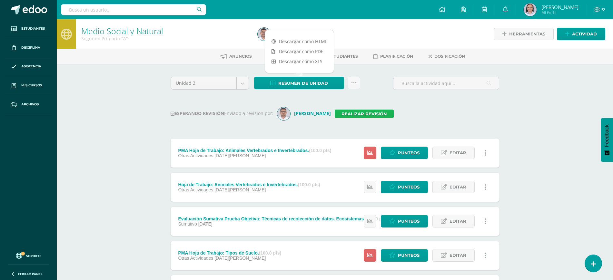
click at [354, 112] on link "Realizar revisión" at bounding box center [364, 114] width 59 height 8
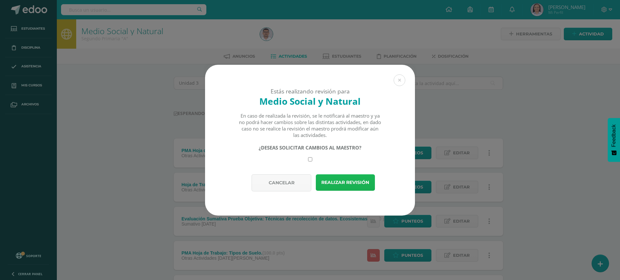
click at [357, 180] on button "Realizar revisión" at bounding box center [345, 183] width 59 height 16
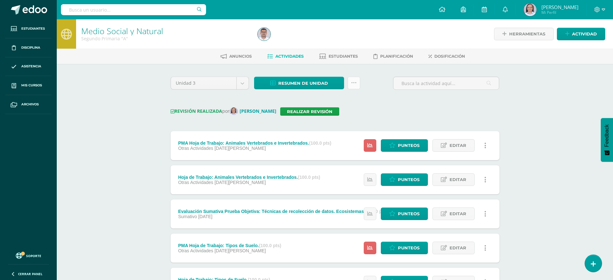
click at [355, 84] on icon at bounding box center [353, 82] width 5 height 5
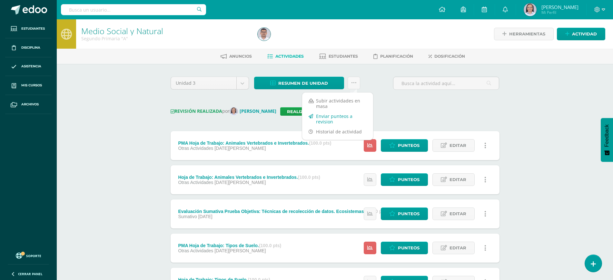
click at [328, 116] on link "Enviar punteos a revision" at bounding box center [337, 118] width 71 height 15
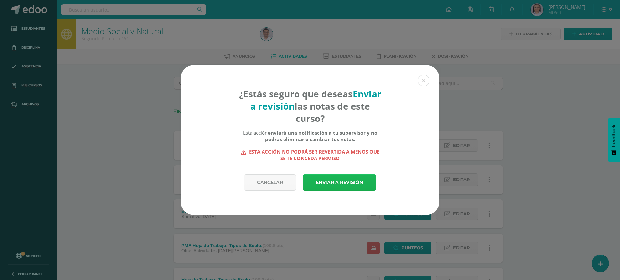
click at [359, 183] on link "Enviar a revisión" at bounding box center [339, 183] width 74 height 16
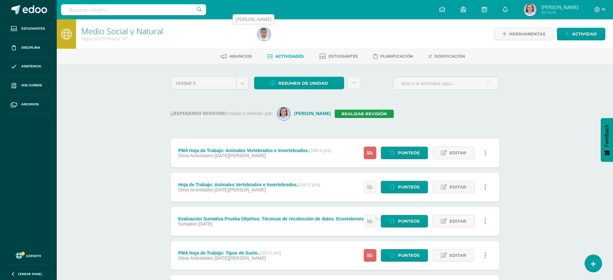
click at [267, 34] on img at bounding box center [264, 34] width 13 height 13
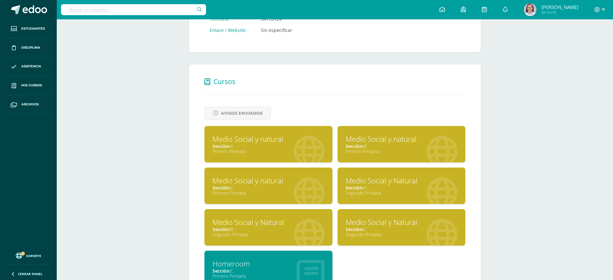
scroll to position [202, 0]
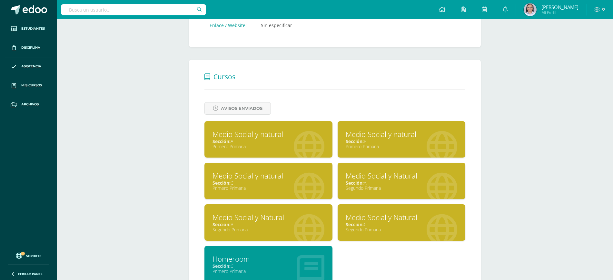
click at [276, 217] on div "Medio Social y Natural" at bounding box center [269, 218] width 112 height 10
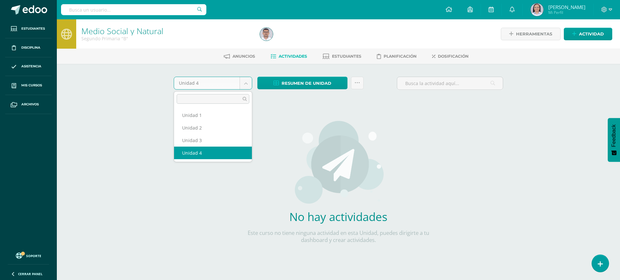
click at [244, 83] on body "Estudiantes Disciplina Asistencia Mis cursos Archivos Soporte Ayuda Reportar un…" at bounding box center [310, 138] width 620 height 277
select select "Unidad 3"
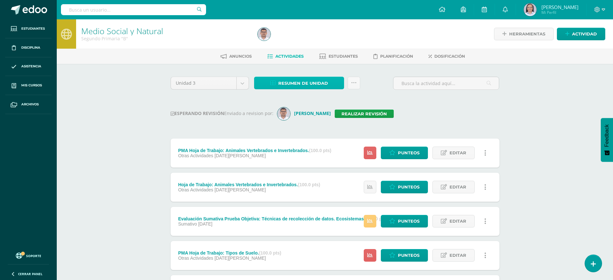
click at [319, 82] on span "Resumen de unidad" at bounding box center [303, 83] width 50 height 12
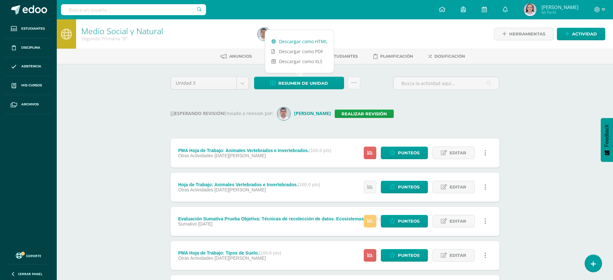
click at [292, 42] on link "Descargar como HTML" at bounding box center [299, 41] width 69 height 10
click at [361, 39] on div at bounding box center [344, 33] width 179 height 29
click at [268, 34] on img at bounding box center [264, 34] width 13 height 13
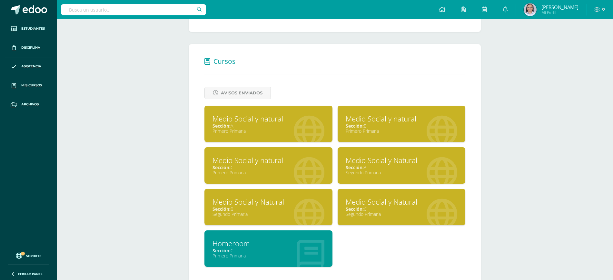
scroll to position [232, 0]
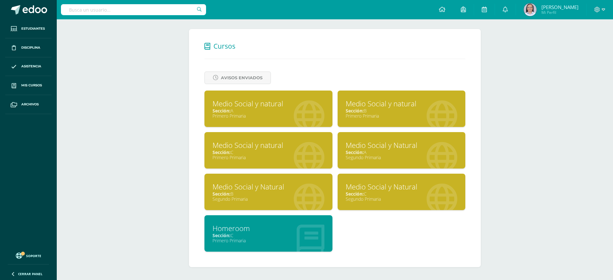
click at [398, 194] on div "Sección: C" at bounding box center [402, 194] width 112 height 6
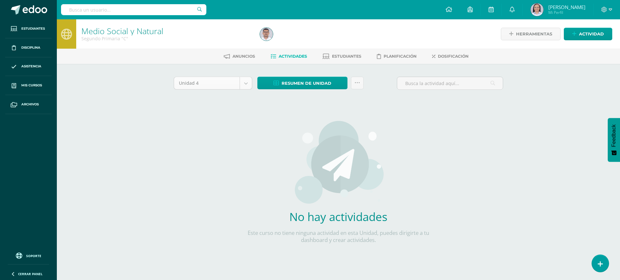
click at [244, 79] on body "Estudiantes Disciplina Asistencia Mis cursos Archivos Soporte Ayuda Reportar un…" at bounding box center [310, 138] width 620 height 277
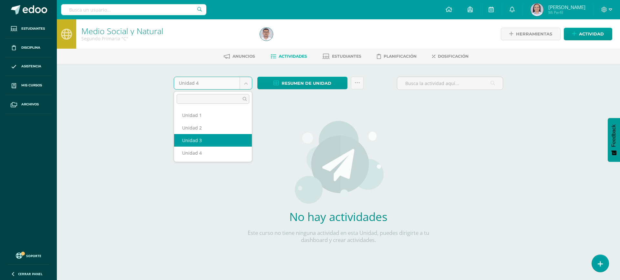
select select "Unidad 3"
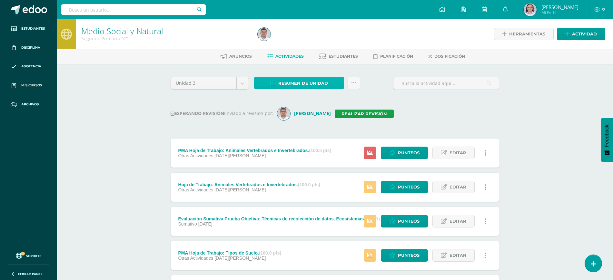
click at [289, 80] on span "Resumen de unidad" at bounding box center [303, 83] width 50 height 12
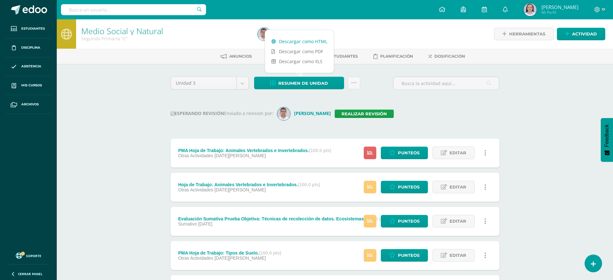
click at [283, 40] on link "Descargar como HTML" at bounding box center [299, 41] width 69 height 10
click at [216, 35] on h1 "Medio Social y Natural" at bounding box center [165, 30] width 169 height 9
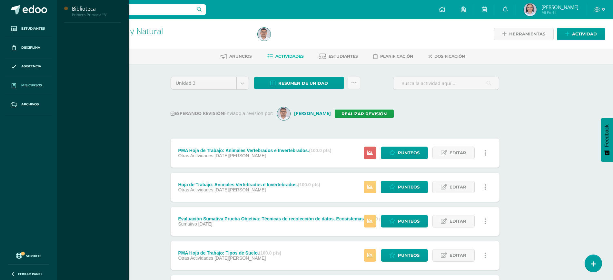
click at [25, 86] on span "Mis cursos" at bounding box center [31, 85] width 21 height 5
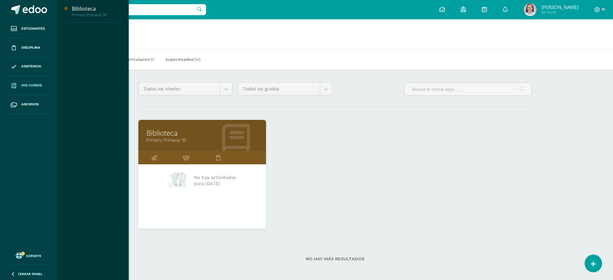
click at [233, 35] on h1 "Mis cursos" at bounding box center [335, 33] width 541 height 29
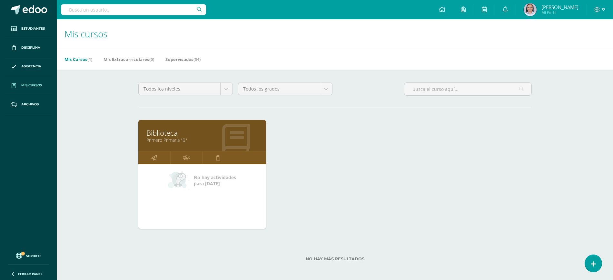
click at [29, 84] on span "Mis cursos" at bounding box center [31, 85] width 21 height 5
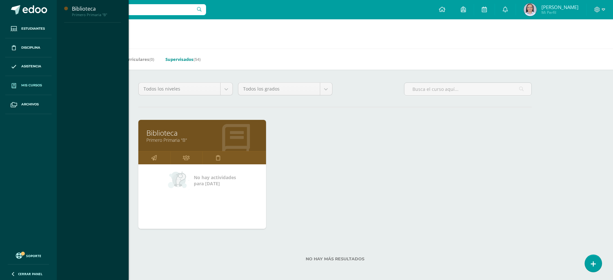
click at [192, 57] on link "Supervisados (54)" at bounding box center [183, 59] width 35 height 10
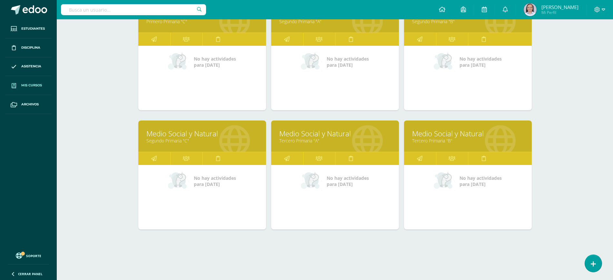
scroll to position [238, 0]
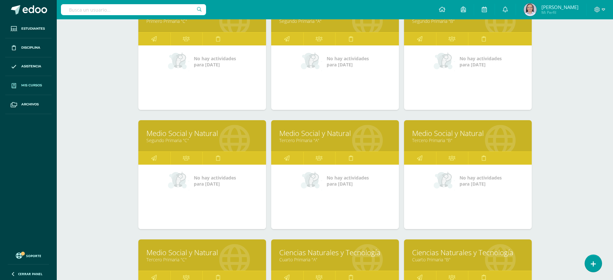
click at [307, 136] on link "Medio Social y Natural" at bounding box center [335, 133] width 112 height 10
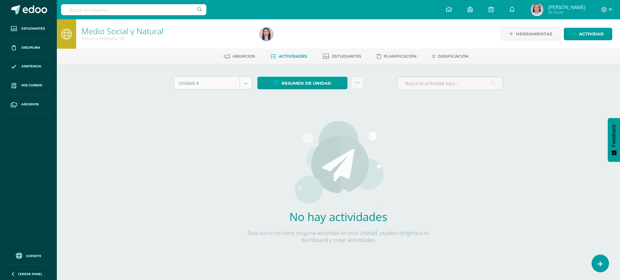
click at [242, 85] on body "Estudiantes Disciplina Asistencia Mis cursos Archivos Soporte Ayuda Reportar un…" at bounding box center [310, 138] width 620 height 277
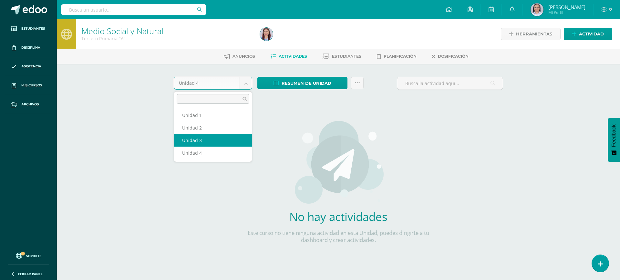
select select "Unidad 3"
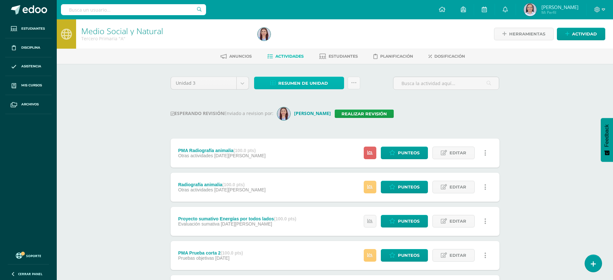
click at [288, 83] on span "Resumen de unidad" at bounding box center [303, 83] width 50 height 12
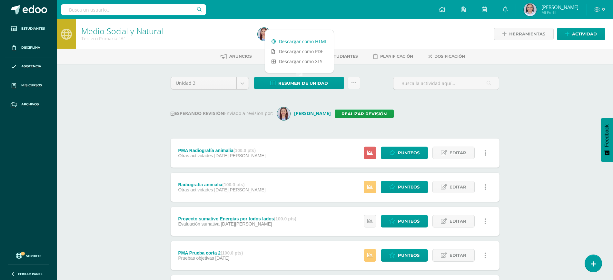
click at [293, 41] on link "Descargar como HTML" at bounding box center [299, 41] width 69 height 10
click at [261, 32] on img at bounding box center [264, 34] width 13 height 13
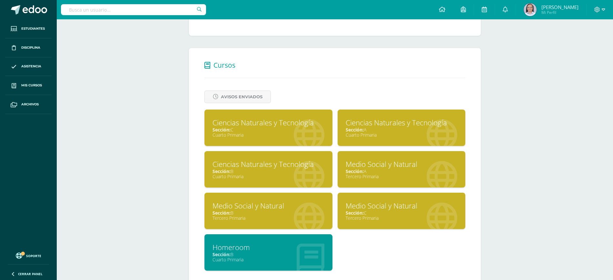
scroll to position [232, 0]
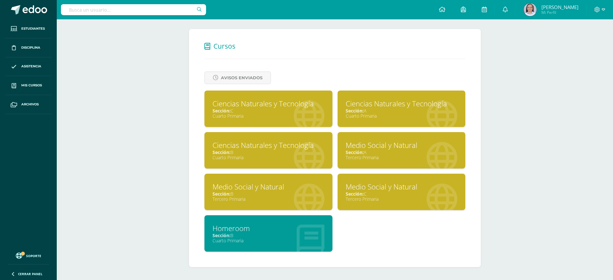
click at [277, 192] on div "Sección: B" at bounding box center [269, 194] width 112 height 6
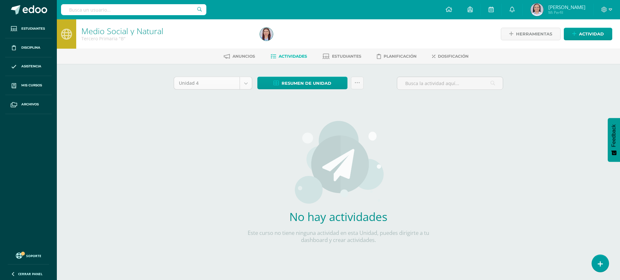
click at [244, 83] on body "Estudiantes Disciplina Asistencia Mis cursos Archivos Soporte Ayuda Reportar un…" at bounding box center [310, 138] width 620 height 277
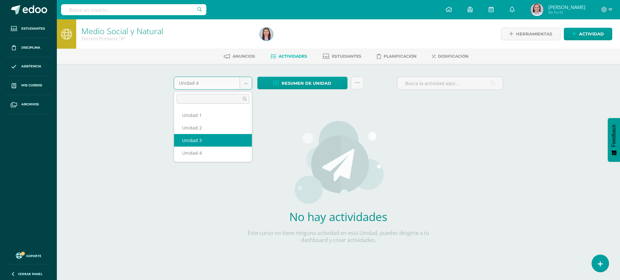
select select "Unidad 3"
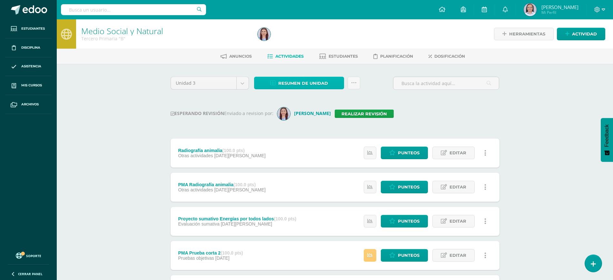
click at [294, 82] on span "Resumen de unidad" at bounding box center [303, 83] width 50 height 12
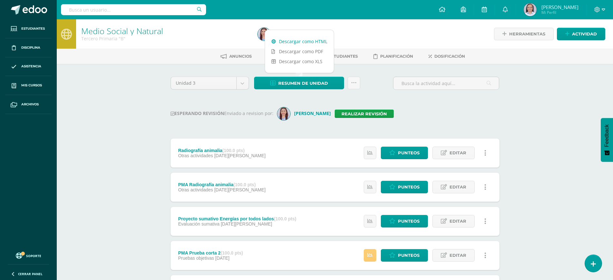
click at [294, 39] on link "Descargar como HTML" at bounding box center [299, 41] width 69 height 10
click at [260, 32] on img at bounding box center [264, 34] width 13 height 13
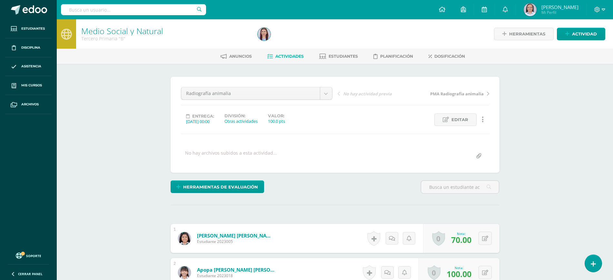
scroll to position [0, 0]
click at [448, 119] on icon at bounding box center [446, 119] width 6 height 5
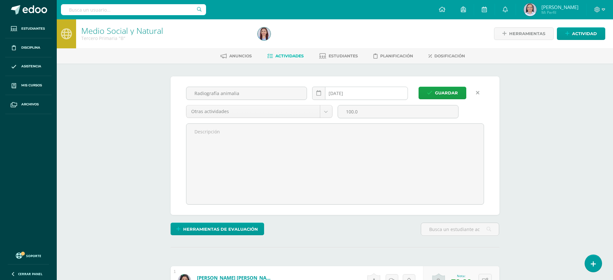
click at [356, 93] on input "2025-08-07" at bounding box center [360, 93] width 95 height 13
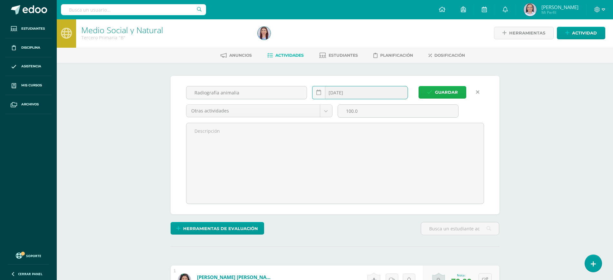
type input "2025-08-04"
click at [457, 90] on span "Guardar" at bounding box center [446, 92] width 23 height 12
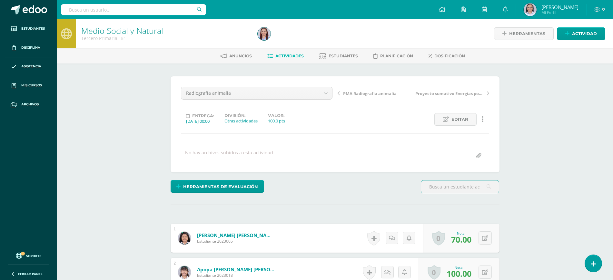
scroll to position [0, 0]
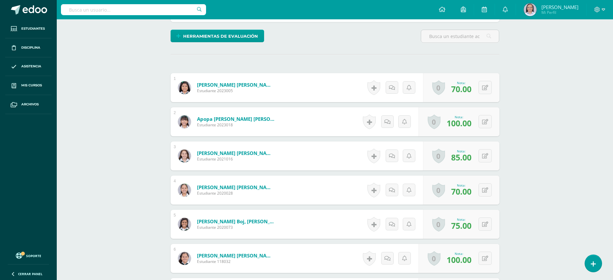
scroll to position [161, 0]
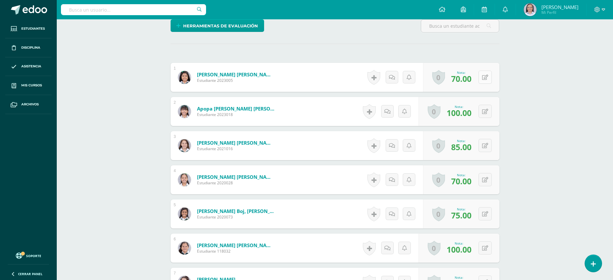
click at [487, 76] on icon at bounding box center [485, 77] width 6 height 5
click at [484, 109] on button at bounding box center [490, 112] width 14 height 14
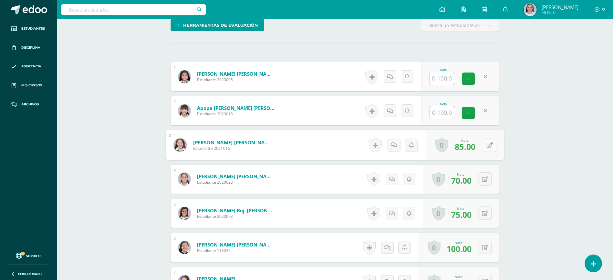
click at [485, 144] on button at bounding box center [490, 145] width 14 height 14
click at [483, 177] on div "0 Logros Logros obtenidos Aún no hay logros agregados Nota: 70.00" at bounding box center [465, 180] width 79 height 30
click at [489, 177] on icon at bounding box center [490, 179] width 6 height 5
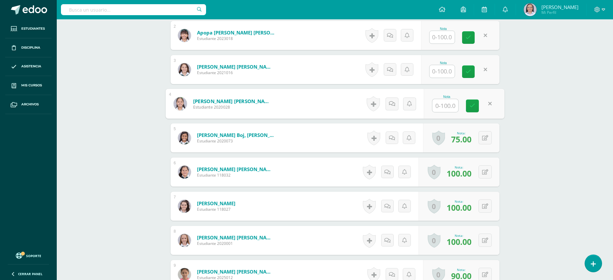
scroll to position [243, 0]
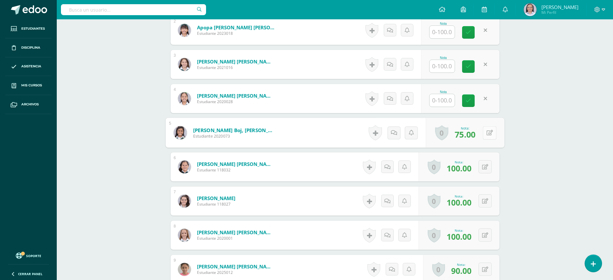
click at [488, 133] on button at bounding box center [490, 133] width 14 height 14
click at [488, 165] on icon at bounding box center [485, 167] width 6 height 5
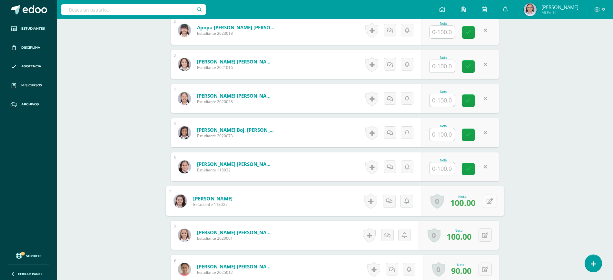
click at [486, 199] on button at bounding box center [490, 202] width 14 height 14
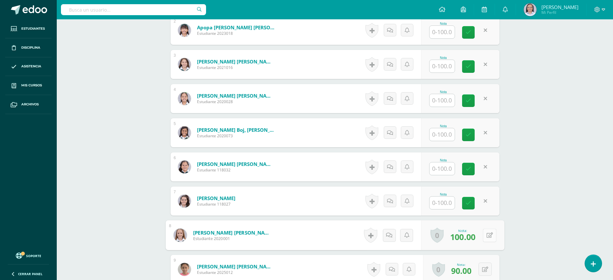
click at [489, 238] on button at bounding box center [490, 236] width 14 height 14
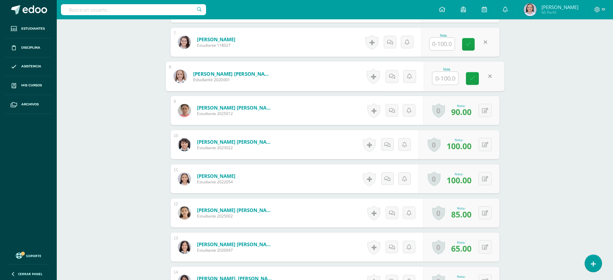
scroll to position [404, 0]
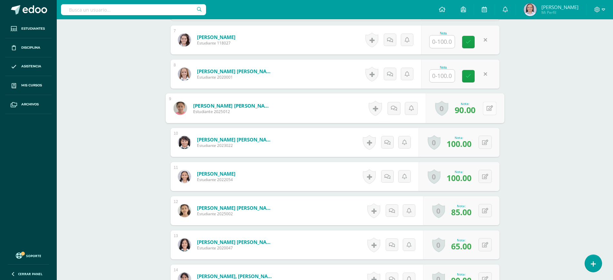
click at [488, 110] on icon at bounding box center [490, 108] width 6 height 5
click at [487, 142] on icon at bounding box center [490, 142] width 6 height 5
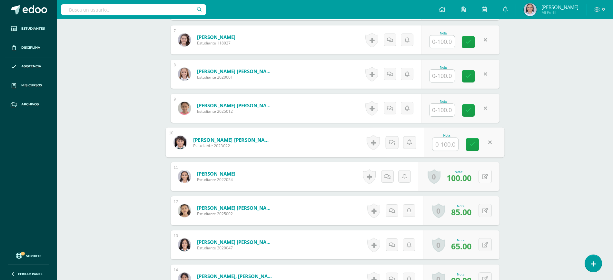
click at [483, 177] on button at bounding box center [485, 176] width 13 height 13
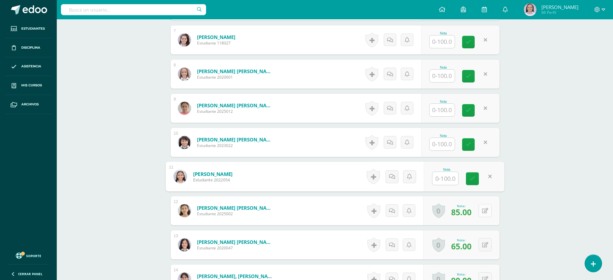
click at [485, 208] on button at bounding box center [485, 210] width 13 height 13
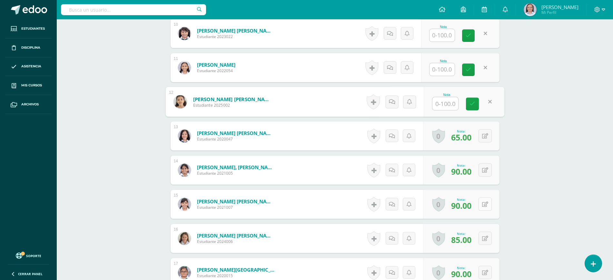
scroll to position [525, 0]
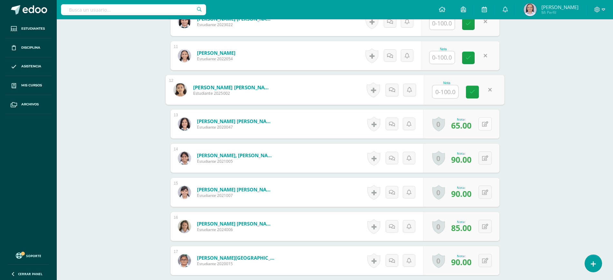
click at [486, 122] on button at bounding box center [485, 123] width 13 height 13
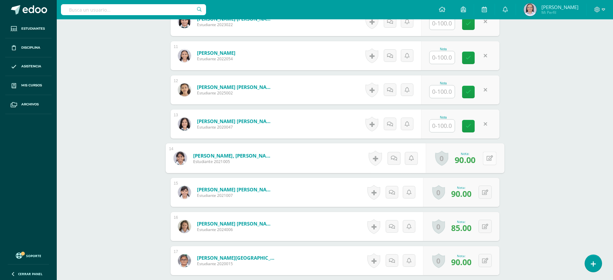
click at [488, 154] on button at bounding box center [490, 159] width 14 height 14
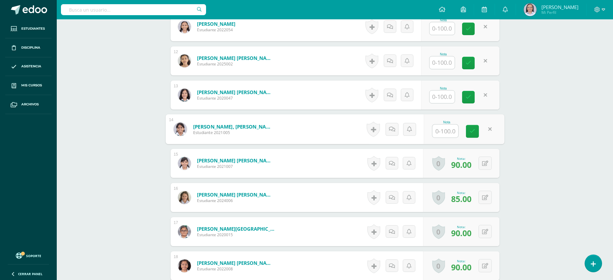
scroll to position [565, 0]
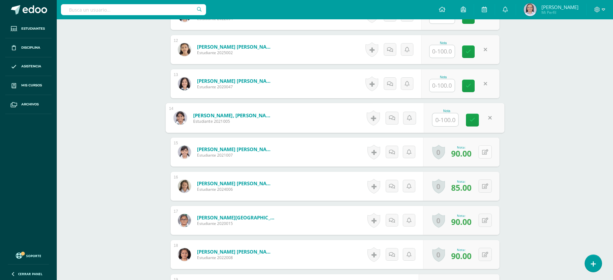
click at [489, 152] on button at bounding box center [485, 152] width 13 height 13
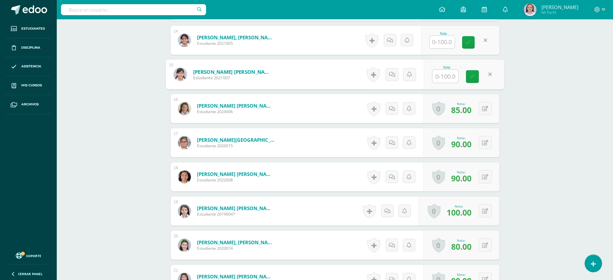
scroll to position [646, 0]
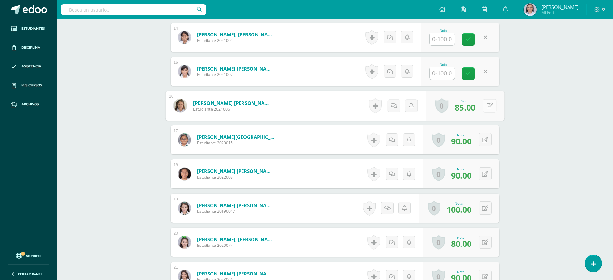
click at [485, 108] on button at bounding box center [490, 106] width 14 height 14
click at [475, 107] on link at bounding box center [472, 108] width 13 height 13
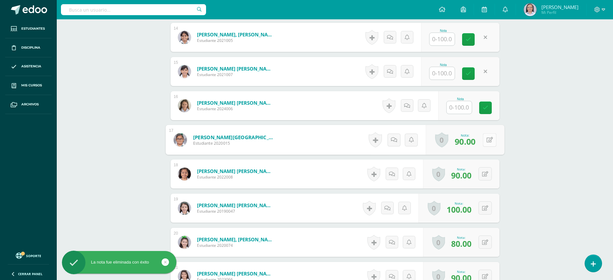
click at [489, 137] on button at bounding box center [490, 140] width 14 height 14
click at [474, 142] on icon at bounding box center [473, 141] width 6 height 5
click at [466, 73] on icon at bounding box center [468, 73] width 5 height 5
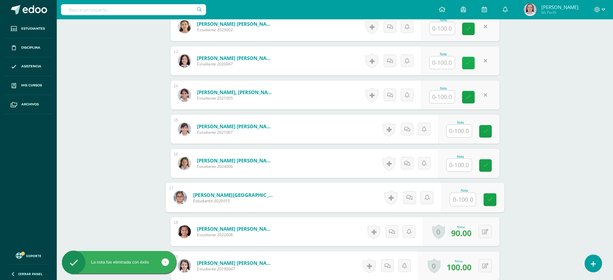
scroll to position [565, 0]
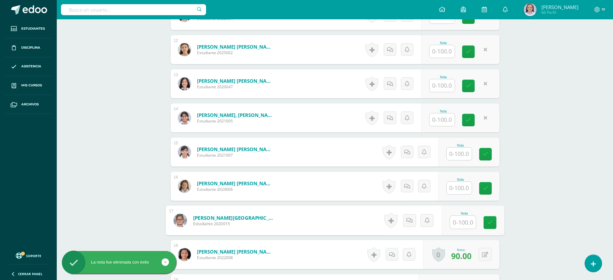
drag, startPoint x: 469, startPoint y: 123, endPoint x: 468, endPoint y: 101, distance: 21.6
click at [468, 122] on icon at bounding box center [468, 119] width 5 height 5
click at [468, 87] on icon at bounding box center [468, 85] width 5 height 5
click at [467, 53] on icon at bounding box center [468, 51] width 5 height 5
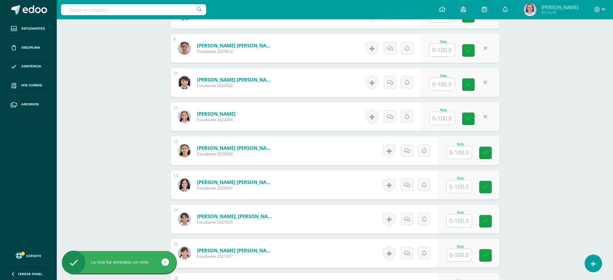
scroll to position [444, 0]
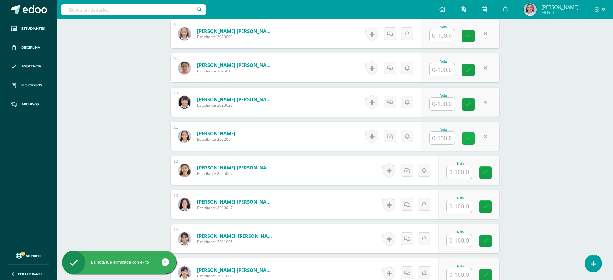
click at [472, 135] on link at bounding box center [468, 138] width 13 height 13
click at [466, 103] on icon at bounding box center [468, 104] width 5 height 5
click at [466, 65] on link at bounding box center [468, 70] width 13 height 13
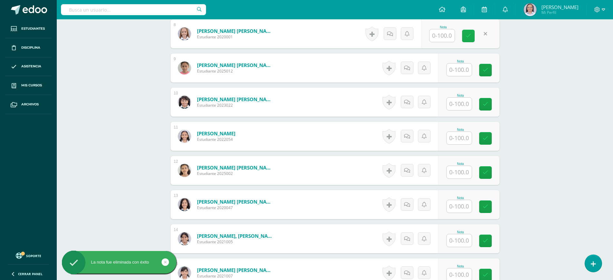
click at [467, 36] on icon at bounding box center [468, 35] width 5 height 5
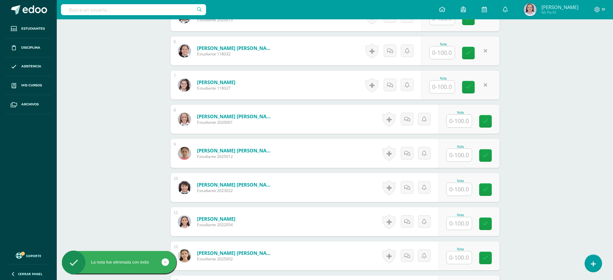
scroll to position [323, 0]
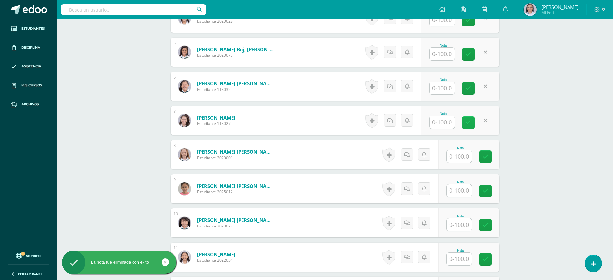
click at [473, 122] on link at bounding box center [468, 122] width 13 height 13
drag, startPoint x: 467, startPoint y: 87, endPoint x: 466, endPoint y: 77, distance: 10.3
click at [466, 87] on icon at bounding box center [468, 88] width 5 height 5
click at [465, 55] on link at bounding box center [468, 54] width 13 height 13
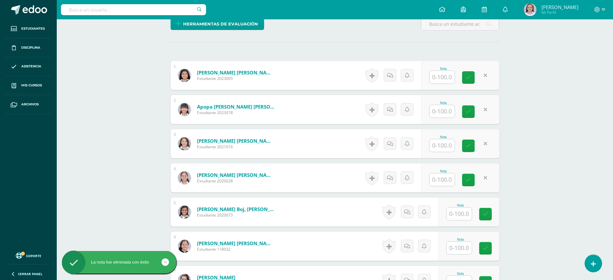
scroll to position [162, 0]
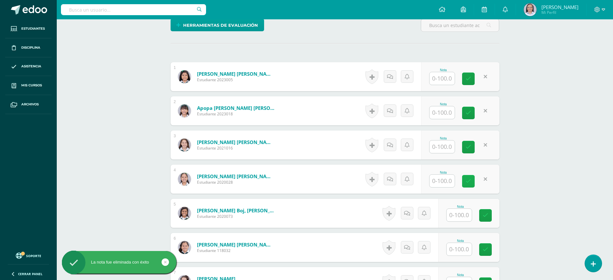
click at [470, 180] on icon at bounding box center [468, 181] width 5 height 5
click at [469, 151] on link at bounding box center [468, 147] width 13 height 13
click at [467, 106] on div "Nota" at bounding box center [460, 110] width 78 height 29
click at [466, 77] on icon at bounding box center [468, 78] width 5 height 5
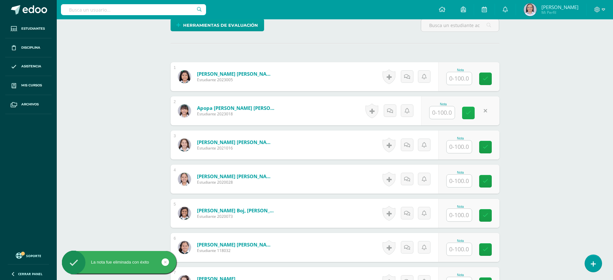
click at [468, 110] on icon at bounding box center [468, 112] width 5 height 5
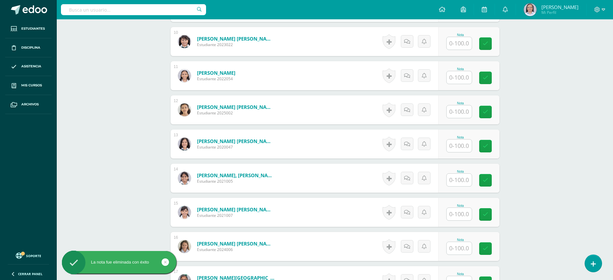
scroll to position [646, 0]
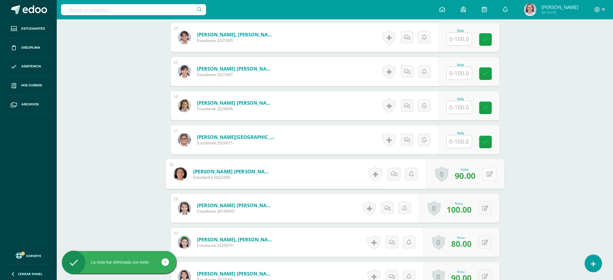
click at [486, 176] on button at bounding box center [490, 174] width 14 height 14
click at [475, 179] on link at bounding box center [472, 176] width 13 height 13
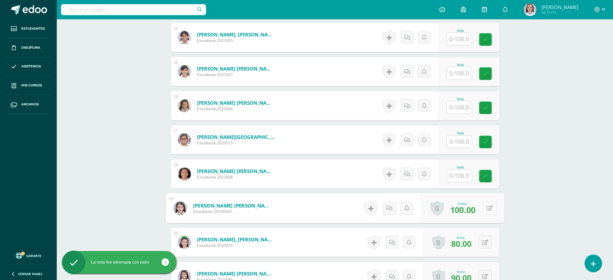
click at [489, 208] on button at bounding box center [490, 209] width 14 height 14
click at [473, 208] on icon at bounding box center [473, 210] width 6 height 5
click at [491, 209] on icon at bounding box center [490, 210] width 6 height 5
click at [491, 241] on button at bounding box center [485, 242] width 13 height 13
click at [474, 235] on div "Nota" at bounding box center [460, 242] width 78 height 29
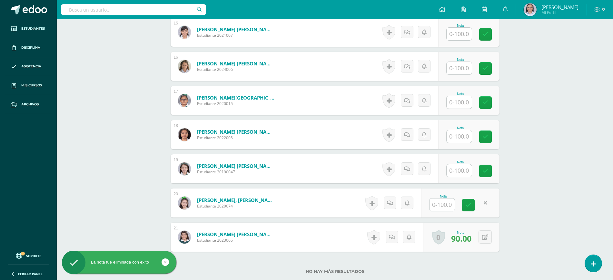
scroll to position [686, 0]
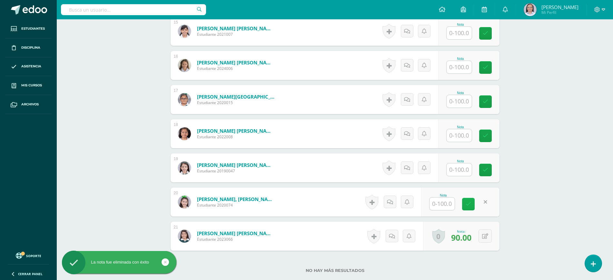
click at [466, 203] on icon at bounding box center [468, 204] width 5 height 5
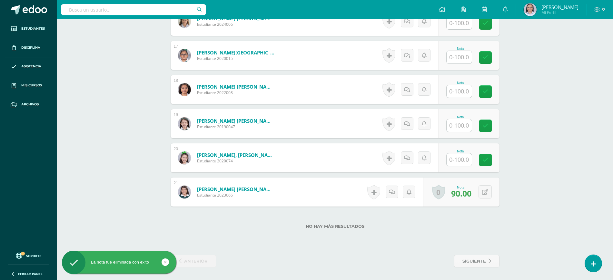
scroll to position [731, 0]
click at [484, 191] on button at bounding box center [485, 191] width 13 height 13
click at [472, 190] on link at bounding box center [472, 194] width 13 height 13
click at [490, 195] on icon at bounding box center [490, 193] width 6 height 5
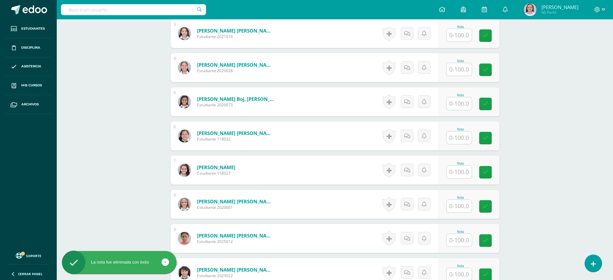
scroll to position [247, 0]
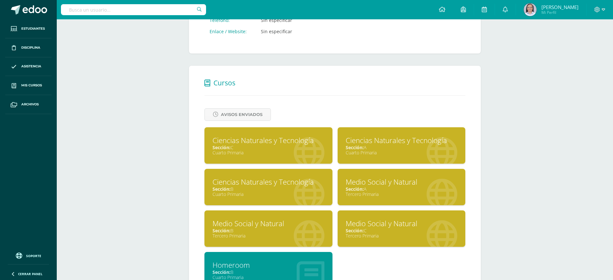
scroll to position [202, 0]
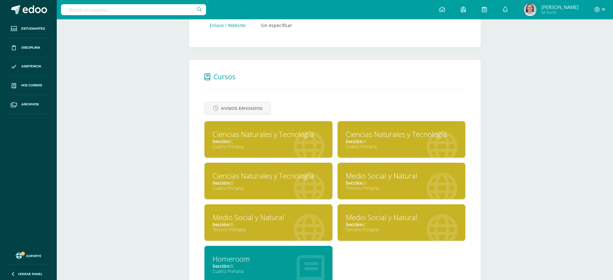
click at [420, 221] on div "Medio Social y Natural" at bounding box center [402, 218] width 112 height 10
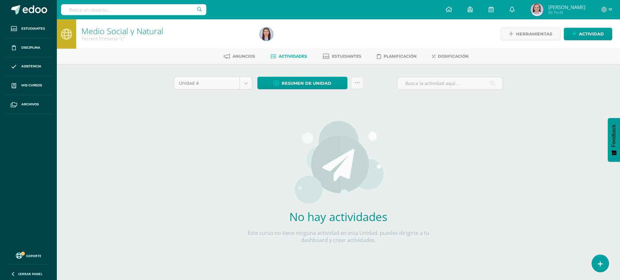
click at [242, 84] on body "Estudiantes Disciplina Asistencia Mis cursos Archivos Soporte Ayuda Reportar un…" at bounding box center [310, 138] width 620 height 277
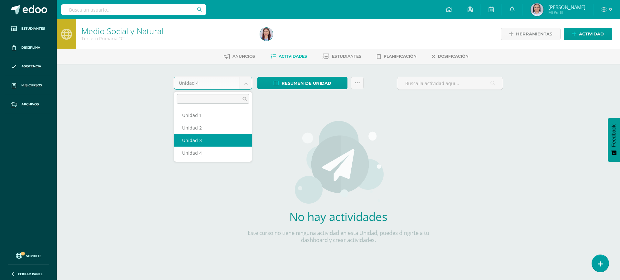
select select "Unidad 3"
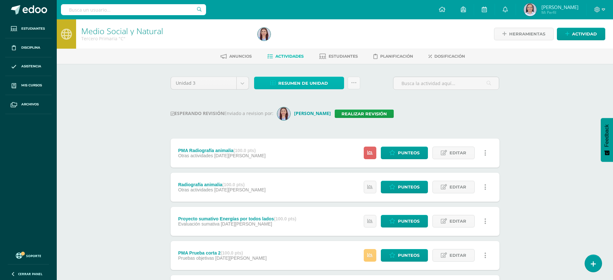
click at [318, 82] on span "Resumen de unidad" at bounding box center [303, 83] width 50 height 12
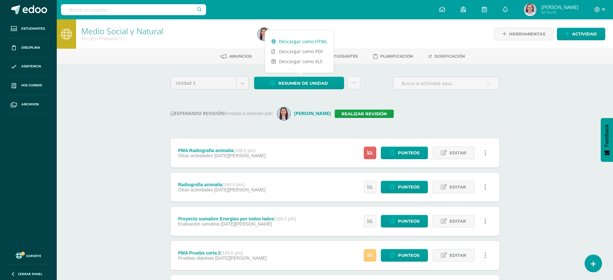
click at [286, 40] on link "Descargar como HTML" at bounding box center [299, 41] width 69 height 10
click at [187, 39] on div "Tercero Primaria "C"" at bounding box center [165, 38] width 169 height 6
click at [356, 111] on link "Realizar revisión" at bounding box center [364, 114] width 59 height 8
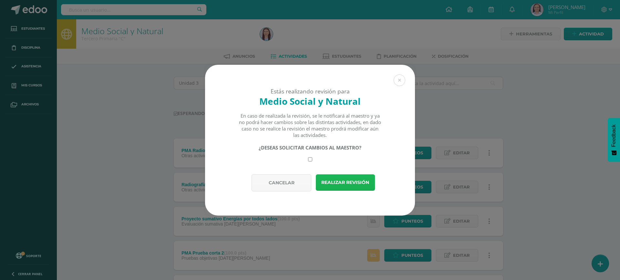
click at [345, 182] on button "Realizar revisión" at bounding box center [345, 183] width 59 height 16
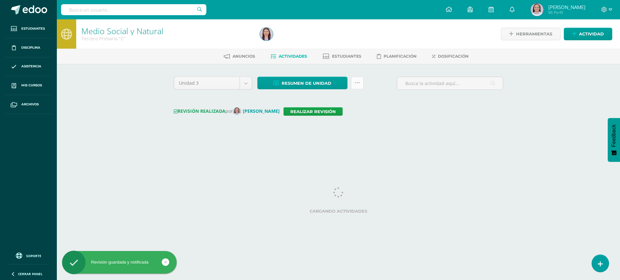
click at [359, 85] on icon at bounding box center [356, 82] width 5 height 5
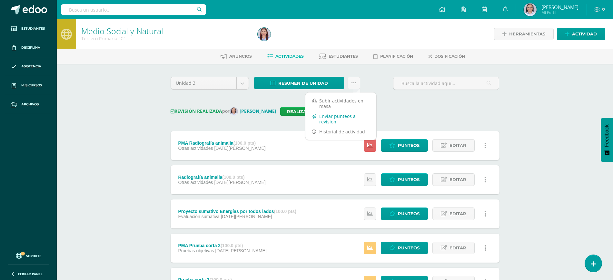
click at [325, 119] on link "Enviar punteos a revision" at bounding box center [341, 118] width 71 height 15
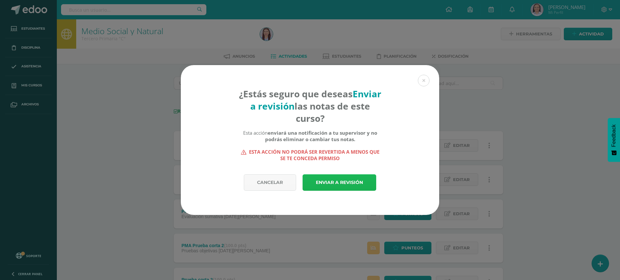
click at [359, 182] on link "Enviar a revisión" at bounding box center [339, 183] width 74 height 16
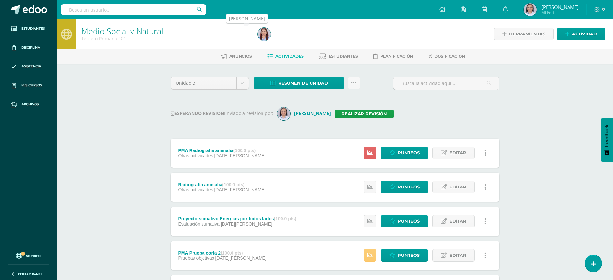
click at [265, 33] on img at bounding box center [264, 34] width 13 height 13
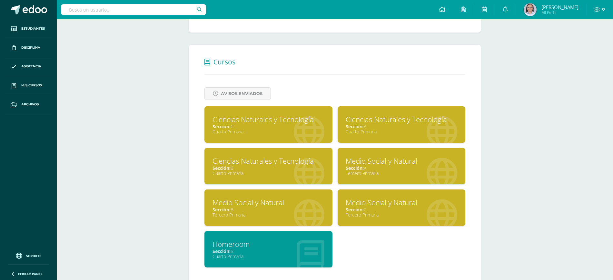
scroll to position [232, 0]
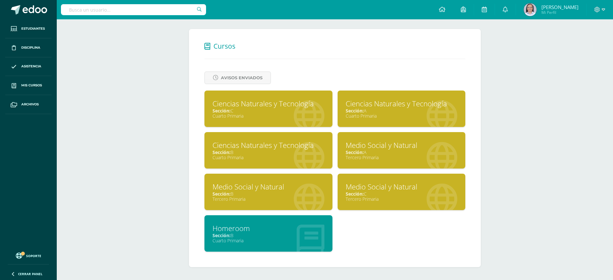
click at [385, 110] on div "Sección: A" at bounding box center [402, 111] width 112 height 6
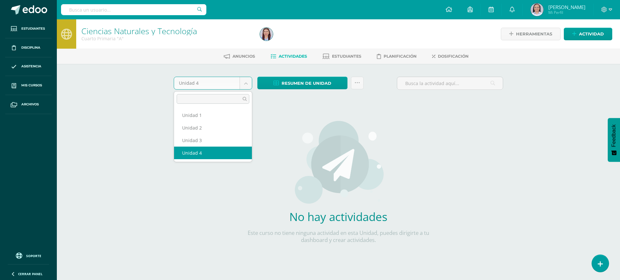
click at [250, 85] on body "Estudiantes Disciplina Asistencia Mis cursos Archivos Soporte Ayuda Reportar un…" at bounding box center [310, 138] width 620 height 277
select select "Unidad 3"
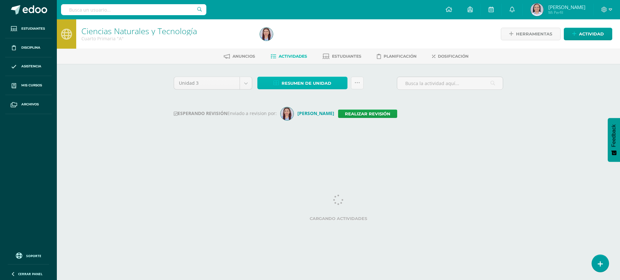
click at [297, 83] on span "Resumen de unidad" at bounding box center [306, 83] width 50 height 12
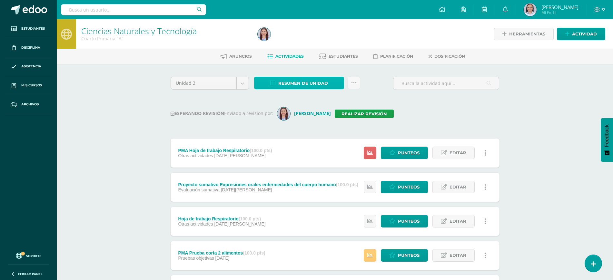
click at [300, 83] on span "Resumen de unidad" at bounding box center [303, 83] width 50 height 12
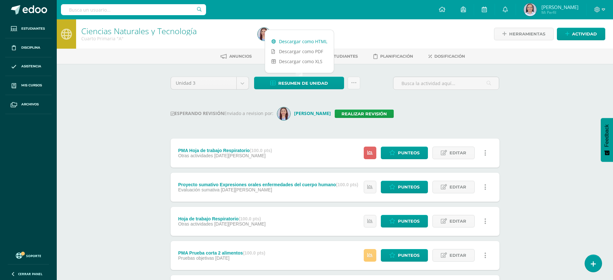
click at [308, 39] on link "Descargar como HTML" at bounding box center [299, 41] width 69 height 10
click at [352, 112] on link "Realizar revisión" at bounding box center [364, 114] width 59 height 8
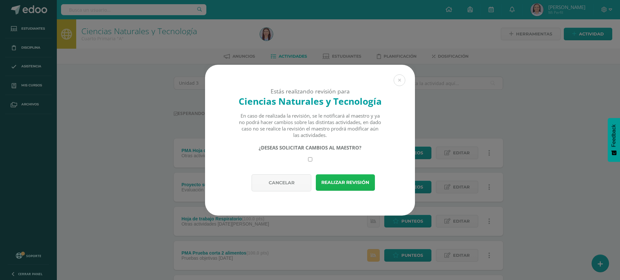
click at [348, 181] on button "Realizar revisión" at bounding box center [345, 183] width 59 height 16
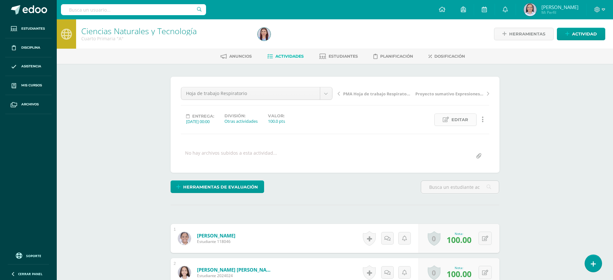
click at [463, 121] on span "Editar" at bounding box center [460, 120] width 17 height 12
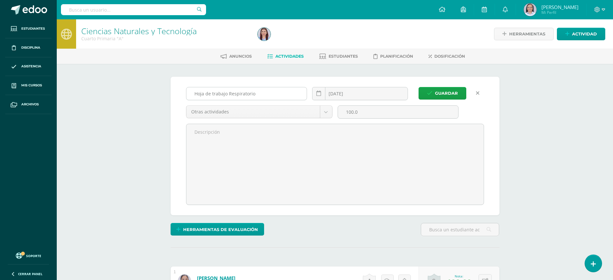
scroll to position [0, 0]
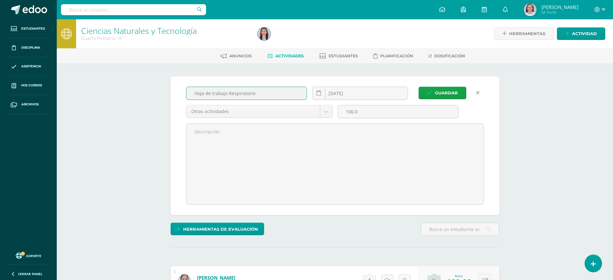
click at [296, 94] on input "Hoja de trabajo Respiratorio" at bounding box center [247, 93] width 121 height 13
type input "H"
type input "Desplegable del sistema respiratorio"
click at [440, 93] on span "Guardar" at bounding box center [446, 93] width 23 height 12
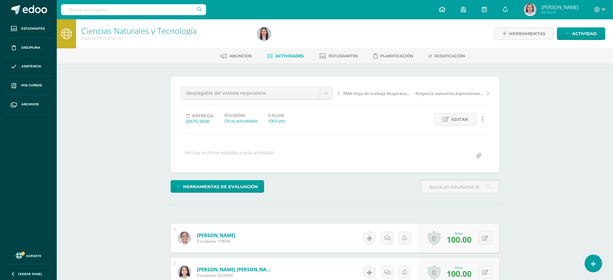
scroll to position [1, 0]
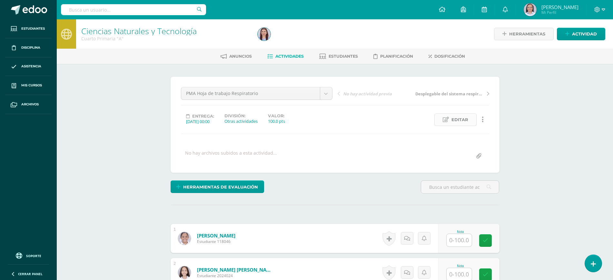
click at [460, 119] on span "Editar" at bounding box center [460, 120] width 17 height 12
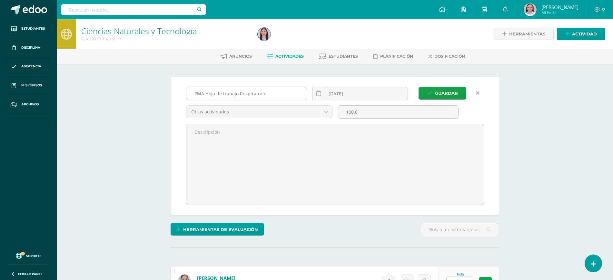
scroll to position [0, 0]
click at [268, 94] on input "PMA Hoja de trabajo Respiratorio" at bounding box center [247, 93] width 121 height 13
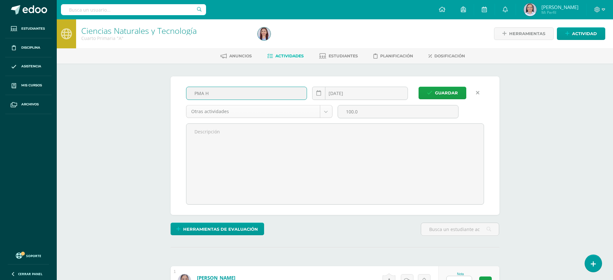
scroll to position [1, 0]
type input "PMA Desplegable del sistema respiratorio"
click at [447, 88] on span "Guardar" at bounding box center [446, 93] width 23 height 12
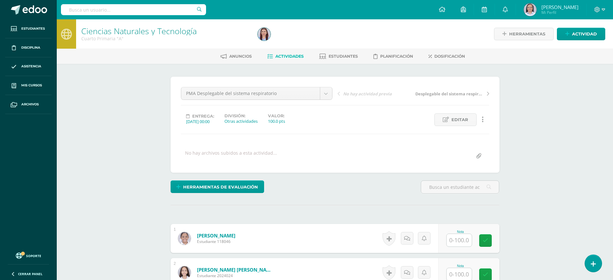
scroll to position [0, 0]
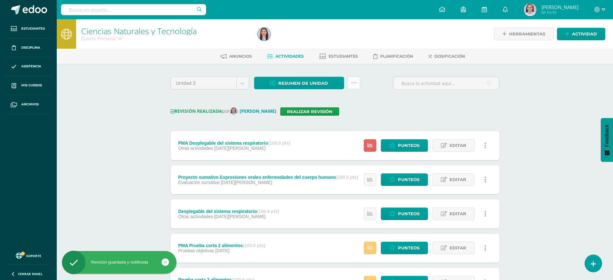
click at [357, 81] on link at bounding box center [354, 83] width 13 height 13
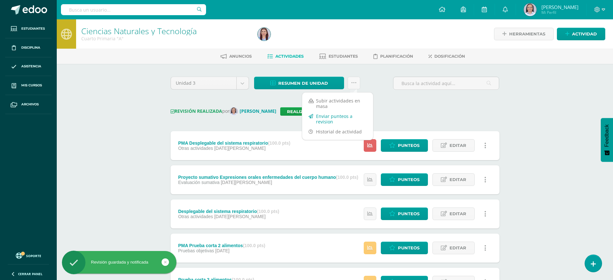
click at [323, 116] on link "Enviar punteos a revision" at bounding box center [337, 118] width 71 height 15
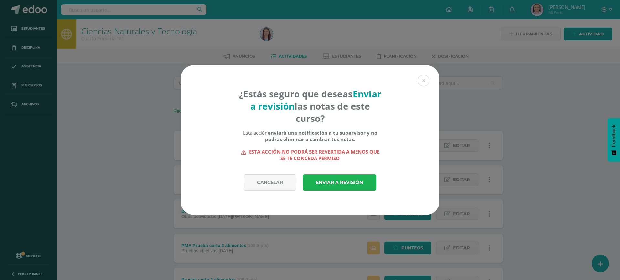
drag, startPoint x: 326, startPoint y: 182, endPoint x: 329, endPoint y: 152, distance: 30.4
click at [326, 182] on link "Enviar a revisión" at bounding box center [339, 183] width 74 height 16
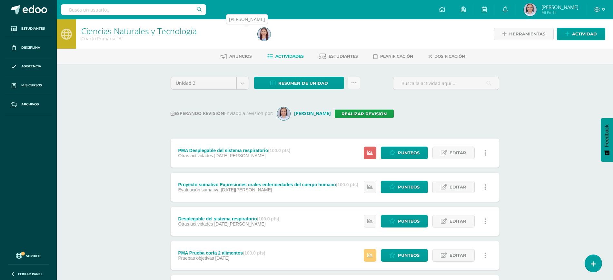
click at [266, 31] on img at bounding box center [264, 34] width 13 height 13
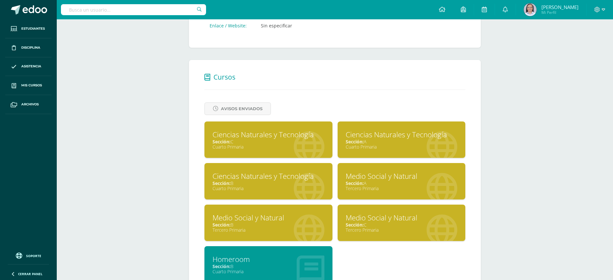
scroll to position [202, 0]
click at [274, 187] on div "Cuarto Primaria" at bounding box center [269, 188] width 112 height 6
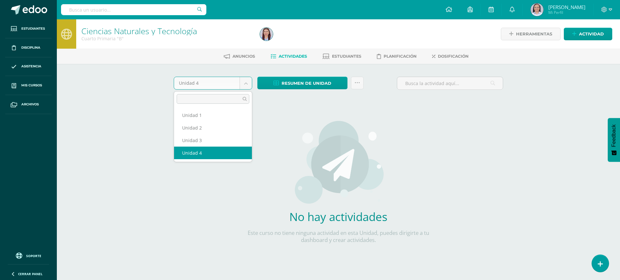
click at [244, 86] on body "Estudiantes Disciplina Asistencia Mis cursos Archivos Soporte Ayuda Reportar un…" at bounding box center [310, 138] width 620 height 277
select select "Unidad 3"
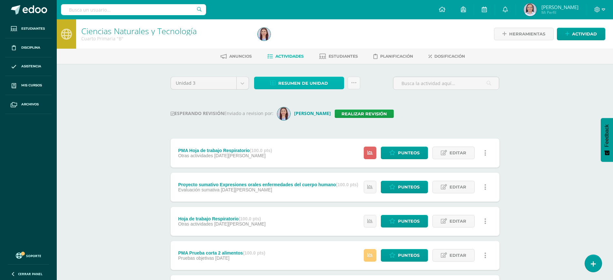
click at [305, 82] on span "Resumen de unidad" at bounding box center [303, 83] width 50 height 12
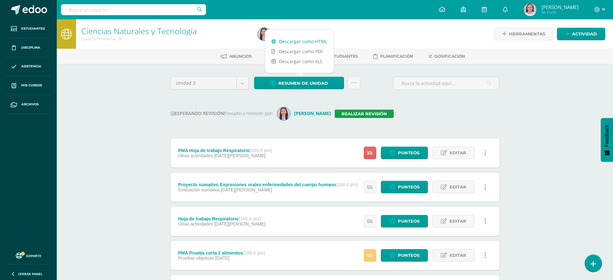
click at [306, 40] on link "Descargar como HTML" at bounding box center [299, 41] width 69 height 10
click at [358, 113] on link "Realizar revisión" at bounding box center [364, 114] width 59 height 8
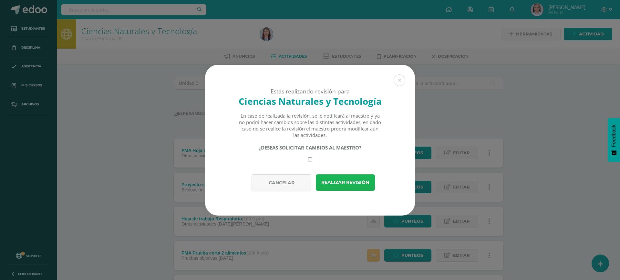
click at [345, 184] on button "Realizar revisión" at bounding box center [345, 183] width 59 height 16
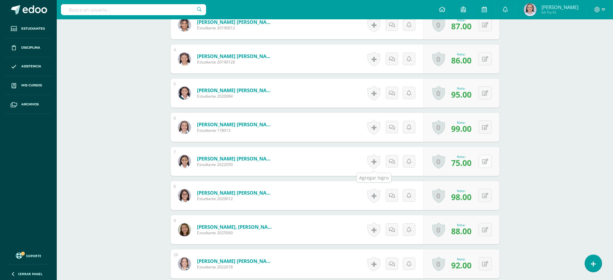
scroll to position [283, 0]
click at [483, 159] on button at bounding box center [490, 162] width 14 height 14
click at [474, 162] on icon at bounding box center [473, 163] width 6 height 5
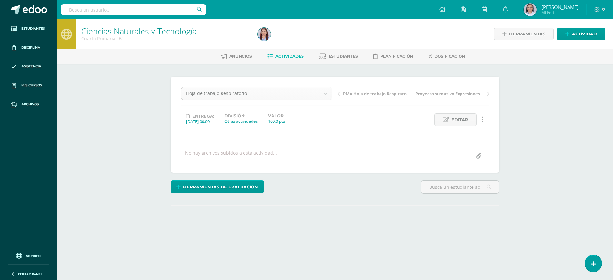
click at [320, 92] on body "Estudiantes Disciplina Asistencia Mis cursos Archivos Soporte Ayuda Reportar un…" at bounding box center [306, 128] width 613 height 256
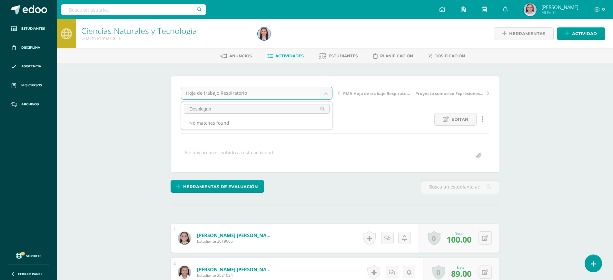
scroll to position [1, 0]
type input "Desplegable sistema respiratorio"
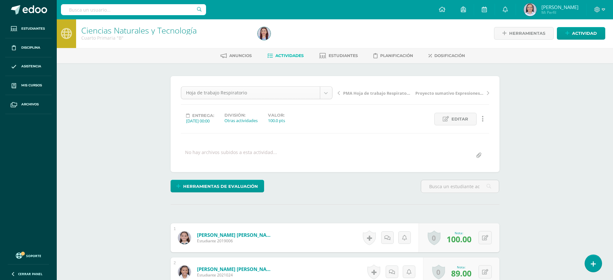
click at [451, 118] on link "Editar" at bounding box center [456, 119] width 42 height 13
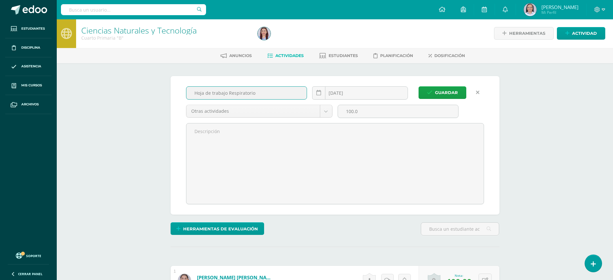
drag, startPoint x: 284, startPoint y: 96, endPoint x: 176, endPoint y: 99, distance: 107.5
click at [176, 99] on div "Guardar Hoja de trabajo Respiratorio [DATE] August, 2025 Mo Tu We Th Fr Sa Su 2…" at bounding box center [335, 145] width 329 height 139
type input "Desplegable sistema respiratorio"
click at [450, 90] on span "Guardar" at bounding box center [446, 93] width 23 height 12
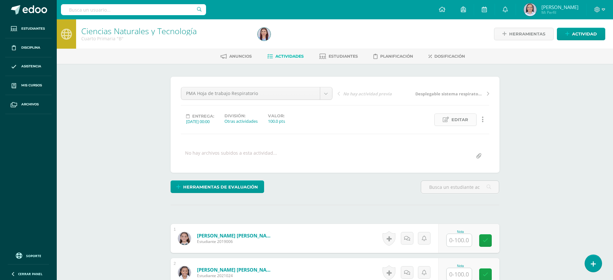
click at [466, 116] on span "Editar" at bounding box center [460, 120] width 17 height 12
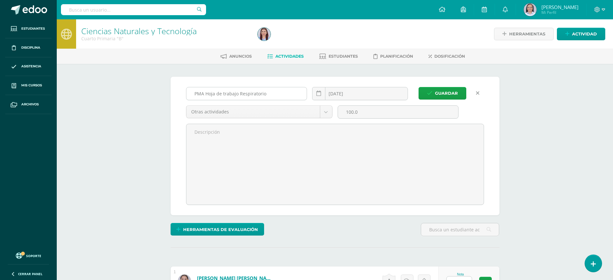
scroll to position [0, 0]
click at [285, 90] on input "PMA Hoja de trabajo Respiratorio" at bounding box center [247, 93] width 121 height 13
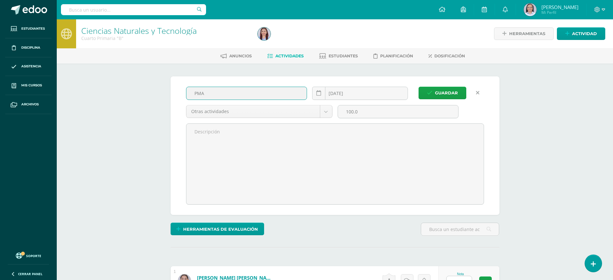
scroll to position [1, 0]
type input "PMA Desplegable sistema respiratorio"
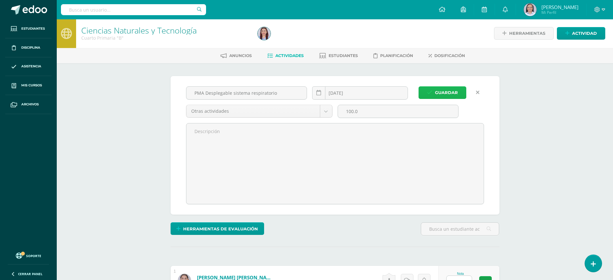
click at [455, 90] on span "Guardar" at bounding box center [446, 93] width 23 height 12
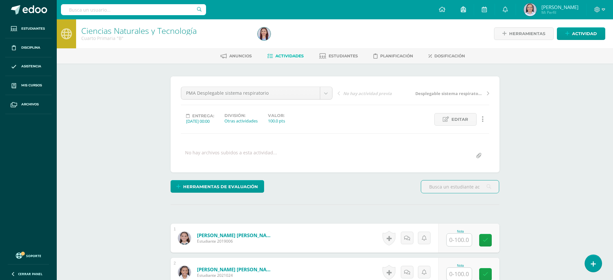
scroll to position [1, 0]
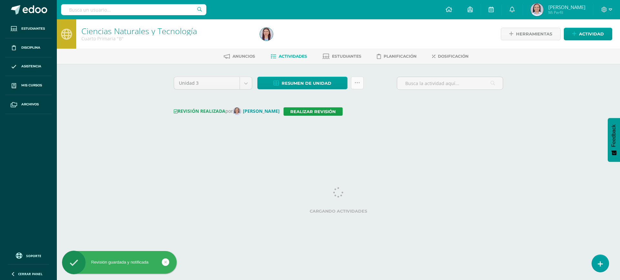
click at [358, 82] on icon at bounding box center [356, 82] width 5 height 5
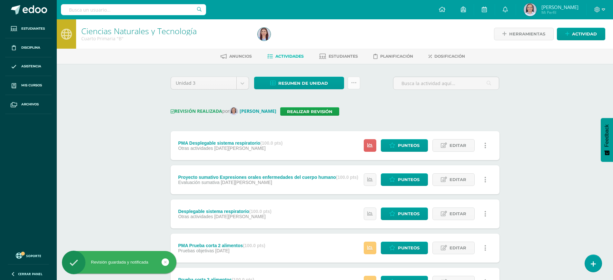
click at [354, 81] on icon at bounding box center [353, 82] width 5 height 5
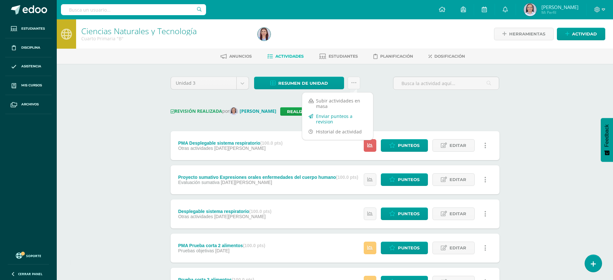
click at [323, 117] on link "Enviar punteos a revision" at bounding box center [337, 118] width 71 height 15
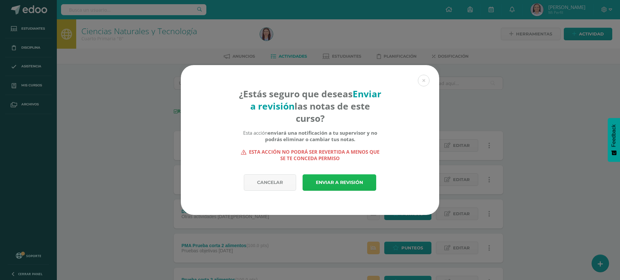
click at [360, 179] on link "Enviar a revisión" at bounding box center [339, 183] width 74 height 16
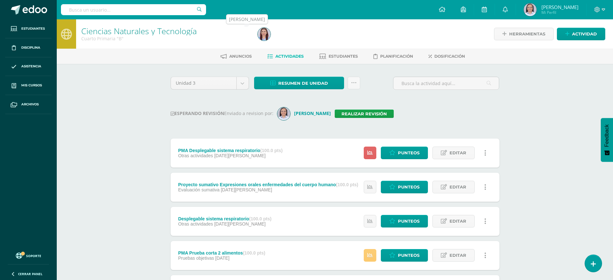
click at [266, 29] on img at bounding box center [264, 34] width 13 height 13
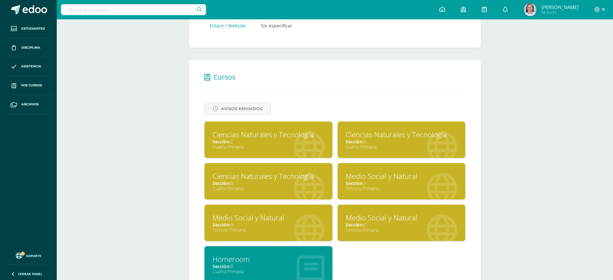
scroll to position [202, 0]
click at [305, 147] on div "Cuarto Primaria" at bounding box center [269, 147] width 112 height 6
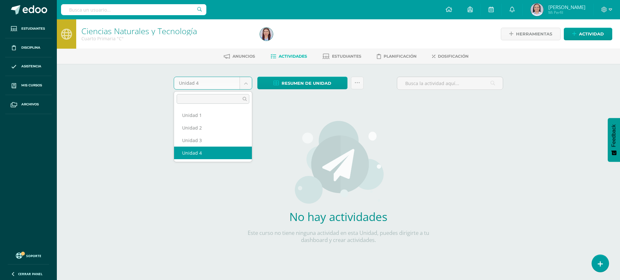
click at [246, 83] on body "Estudiantes Disciplina Asistencia Mis cursos Archivos Soporte Ayuda Reportar un…" at bounding box center [310, 138] width 620 height 277
select select "Unidad 3"
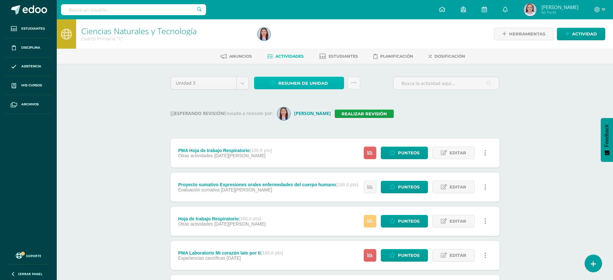
click at [285, 83] on span "Resumen de unidad" at bounding box center [303, 83] width 50 height 12
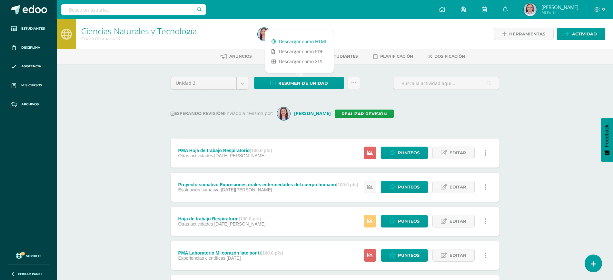
click at [292, 42] on link "Descargar como HTML" at bounding box center [299, 41] width 69 height 10
click at [367, 111] on link "Realizar revisión" at bounding box center [364, 114] width 59 height 8
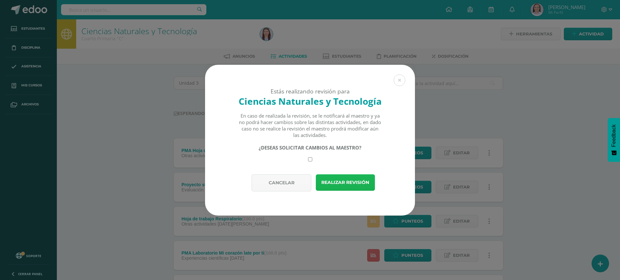
click at [347, 184] on button "Realizar revisión" at bounding box center [345, 183] width 59 height 16
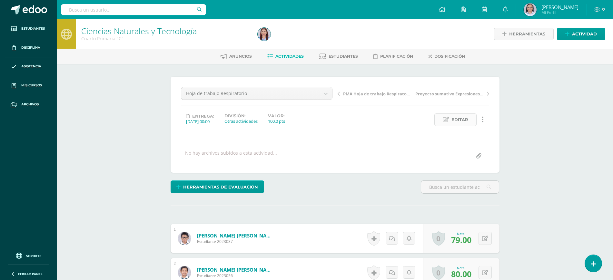
click at [450, 118] on link "Editar" at bounding box center [456, 120] width 42 height 13
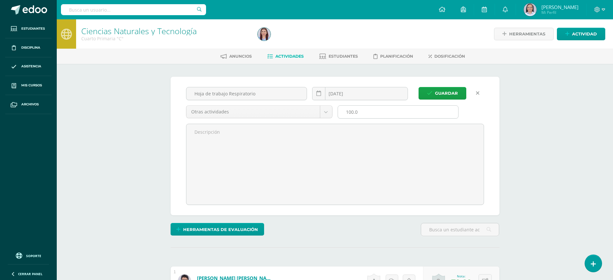
scroll to position [0, 0]
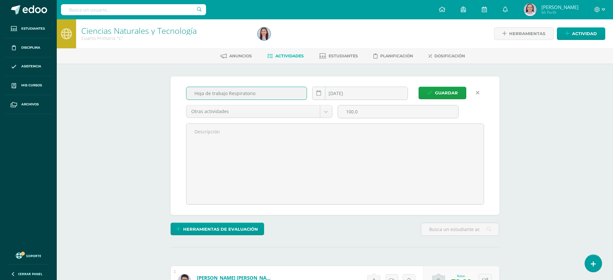
drag, startPoint x: 275, startPoint y: 93, endPoint x: 183, endPoint y: 105, distance: 92.8
click at [183, 105] on div "Guardar Hoja de trabajo Respiratorio [DATE] August, 2025 Mo Tu We Th Fr Sa Su 2…" at bounding box center [335, 145] width 329 height 139
click at [252, 93] on input "Desplegable sistema resporatorio" at bounding box center [247, 93] width 121 height 13
type input "Desplegable sistema respiratorio"
click at [439, 89] on span "Guardar" at bounding box center [446, 93] width 23 height 12
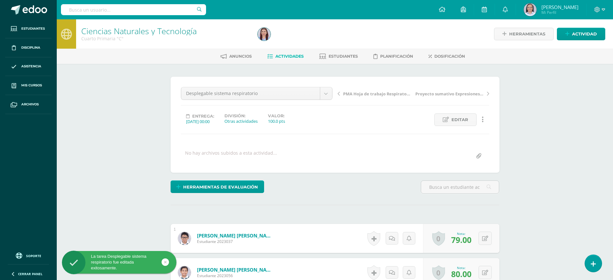
scroll to position [0, 0]
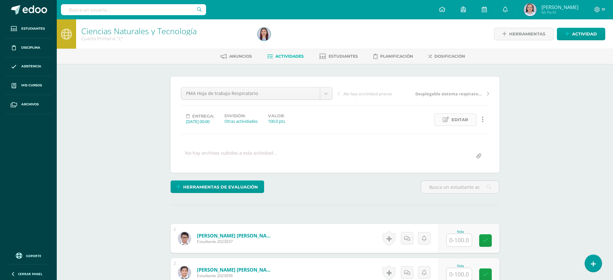
click at [456, 120] on span "Editar" at bounding box center [460, 120] width 17 height 12
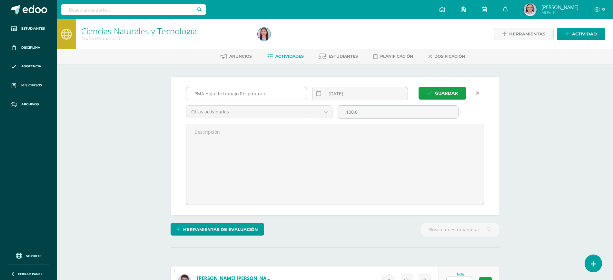
scroll to position [0, 0]
click at [277, 95] on input "PMA Hoja de trabajo Respiratorio" at bounding box center [247, 93] width 121 height 13
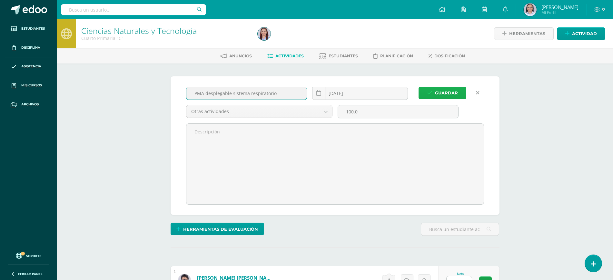
type input "PMA desplegable sistema respiratorio"
click at [447, 92] on span "Guardar" at bounding box center [446, 93] width 23 height 12
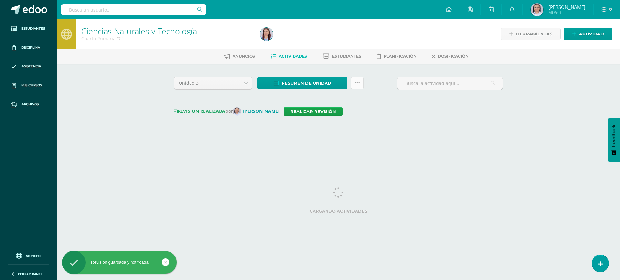
click at [357, 80] on icon at bounding box center [356, 82] width 5 height 5
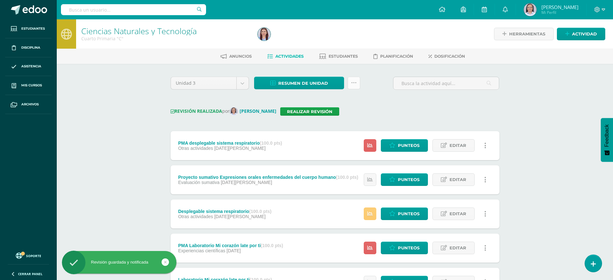
click at [353, 82] on icon at bounding box center [353, 82] width 5 height 5
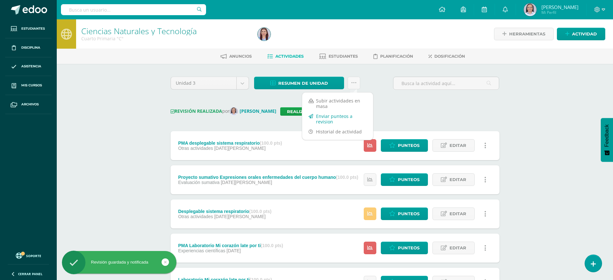
click at [326, 122] on link "Enviar punteos a revision" at bounding box center [337, 118] width 71 height 15
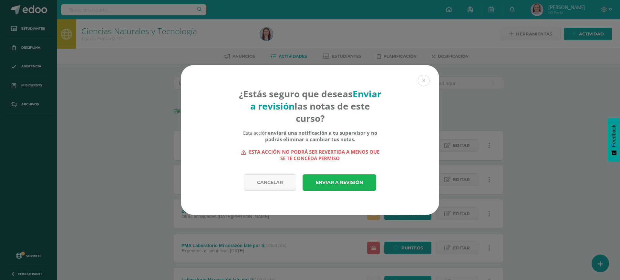
click at [336, 185] on link "Enviar a revisión" at bounding box center [339, 183] width 74 height 16
